Goal: Transaction & Acquisition: Purchase product/service

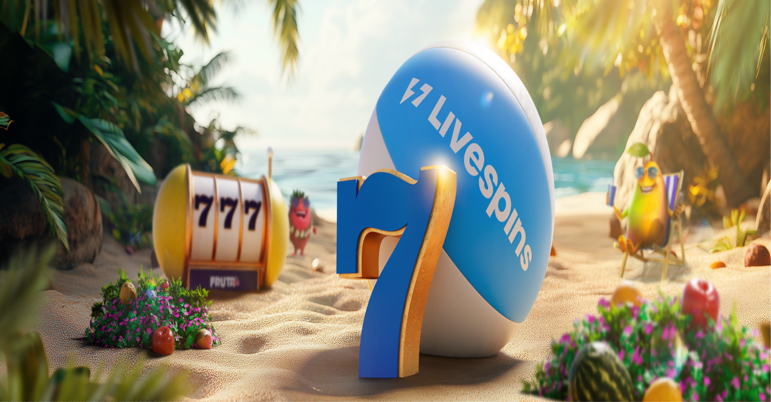
click at [64, 50] on button "Kirjaudu" at bounding box center [83, 43] width 39 height 13
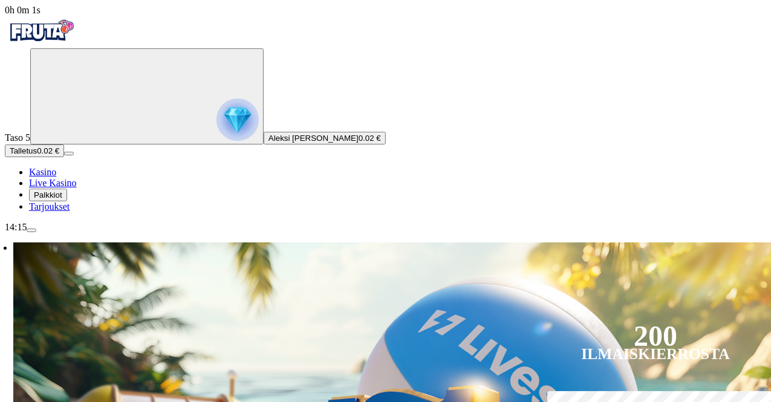
click at [37, 155] on span "Talletus" at bounding box center [23, 150] width 27 height 9
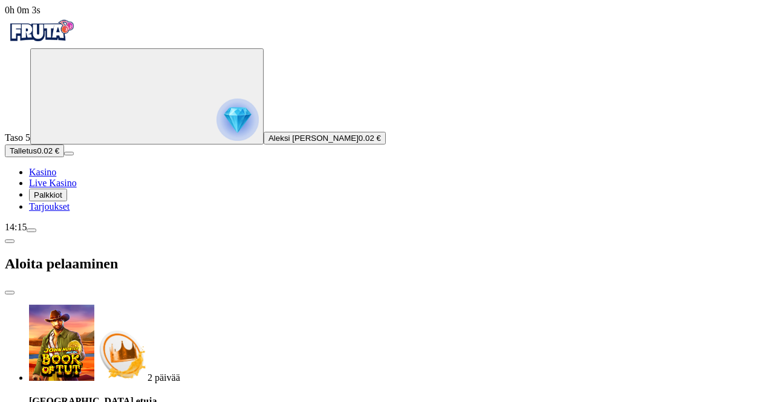
drag, startPoint x: 183, startPoint y: 280, endPoint x: 106, endPoint y: 275, distance: 76.9
type input "**"
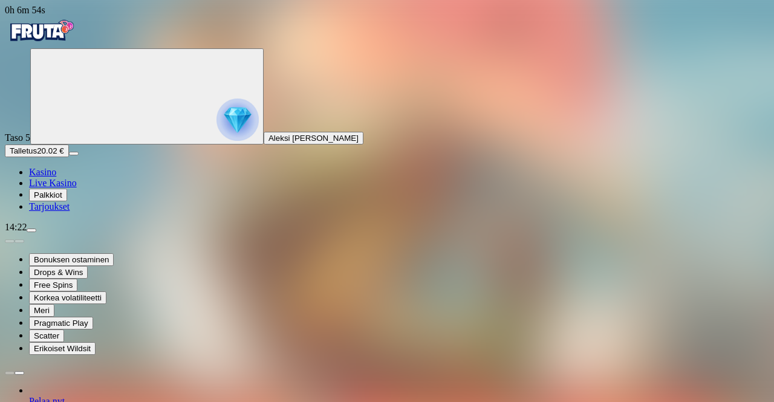
click at [54, 199] on span "Palkkiot" at bounding box center [48, 194] width 28 height 9
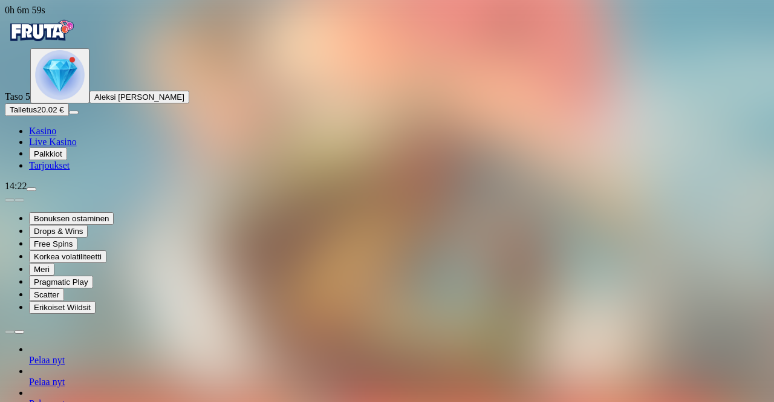
scroll to position [132, 0]
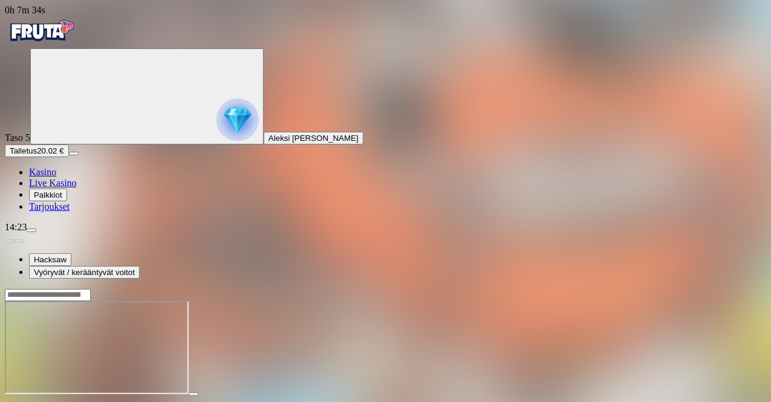
click at [55, 212] on span "Tarjoukset" at bounding box center [49, 206] width 40 height 10
